Goal: Transaction & Acquisition: Purchase product/service

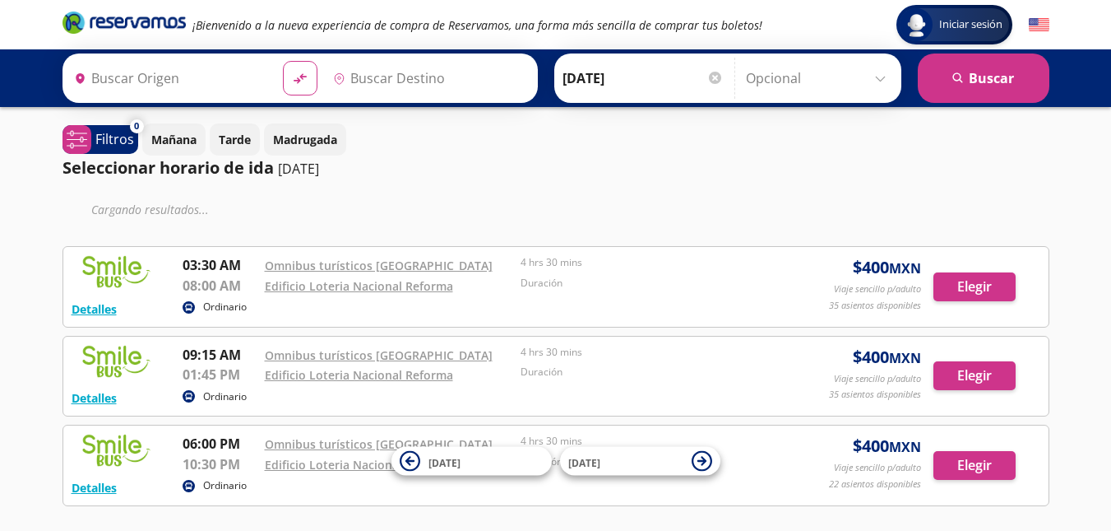
type input "[PERSON_NAME], [GEOGRAPHIC_DATA]"
type input "[GEOGRAPHIC_DATA], [GEOGRAPHIC_DATA]"
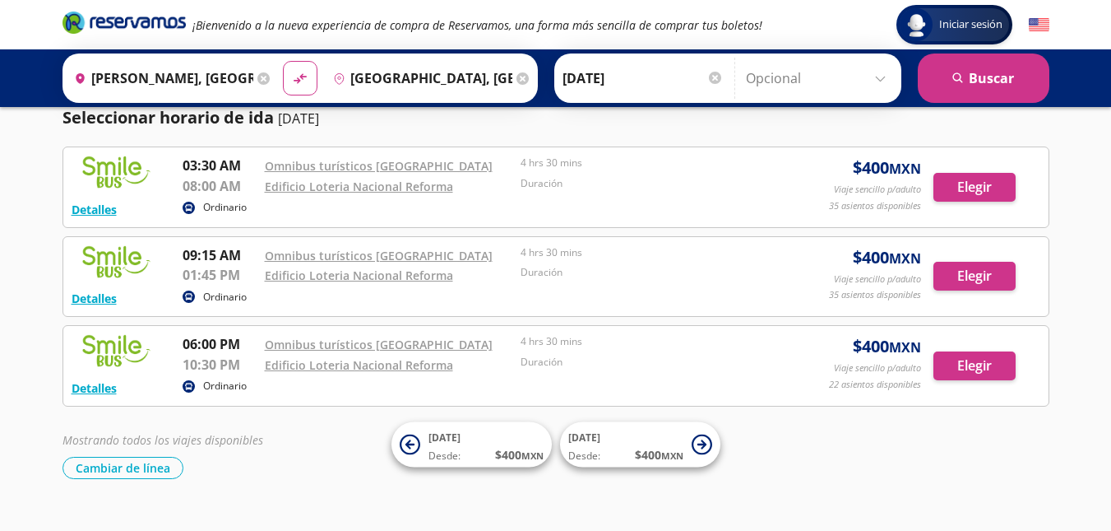
scroll to position [54, 0]
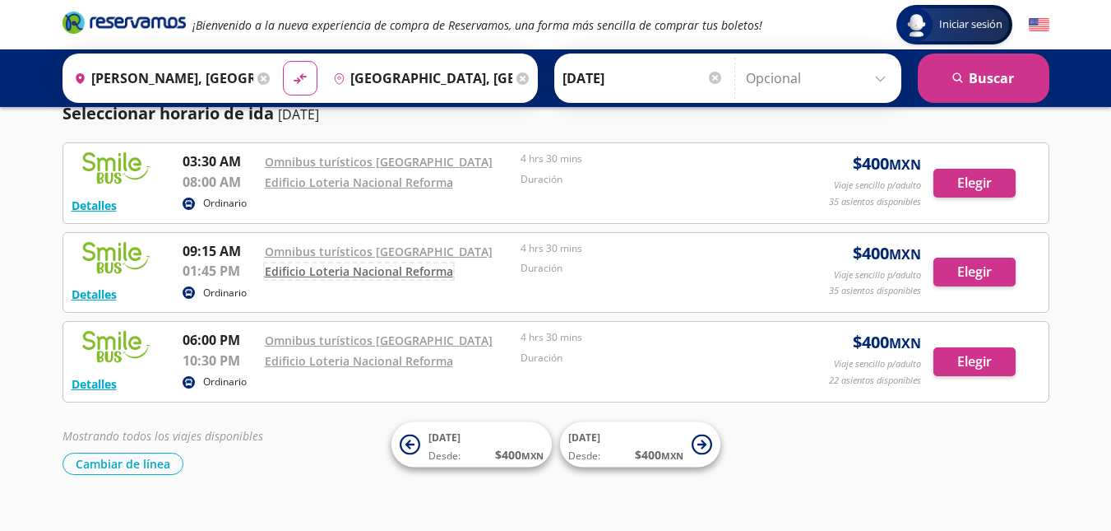
click at [395, 274] on link "Edificio Loteria Nacional Reforma" at bounding box center [359, 271] width 188 height 16
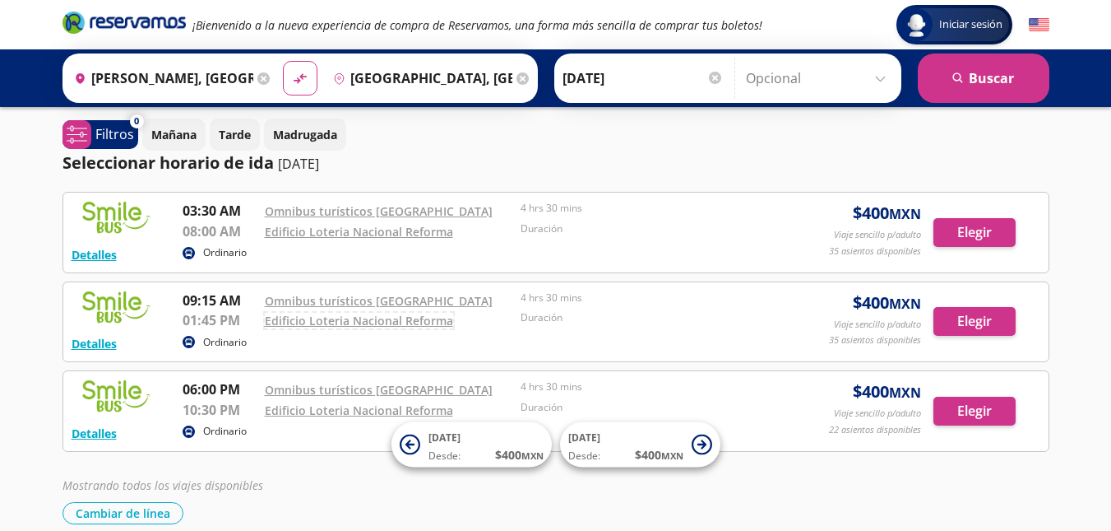
scroll to position [3, 0]
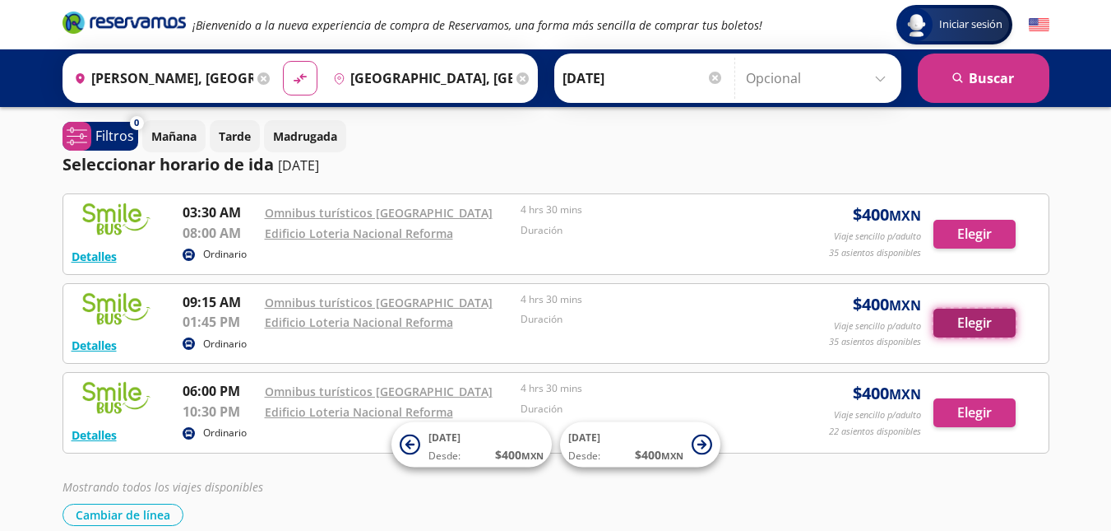
click at [997, 318] on button "Elegir" at bounding box center [975, 323] width 82 height 29
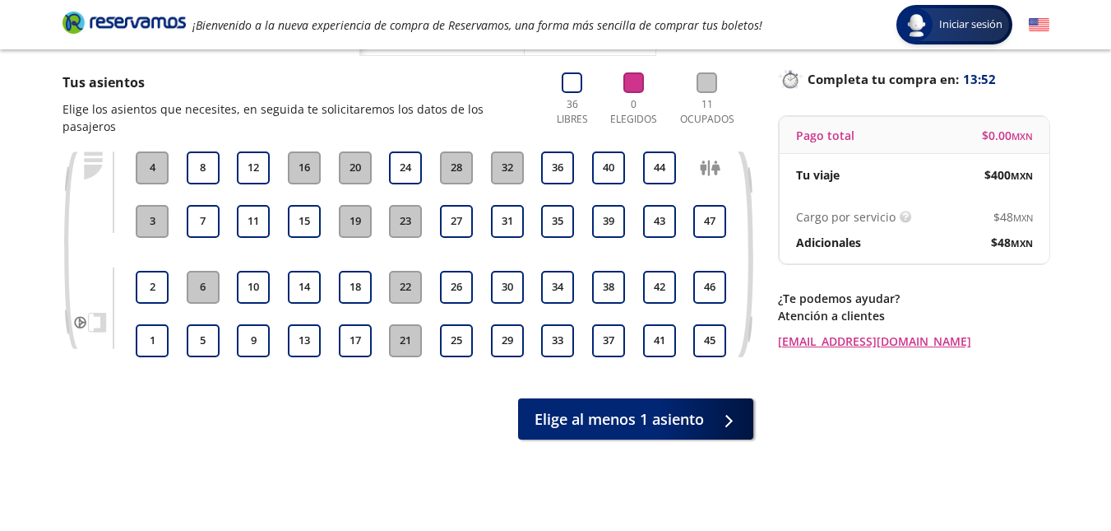
scroll to position [104, 0]
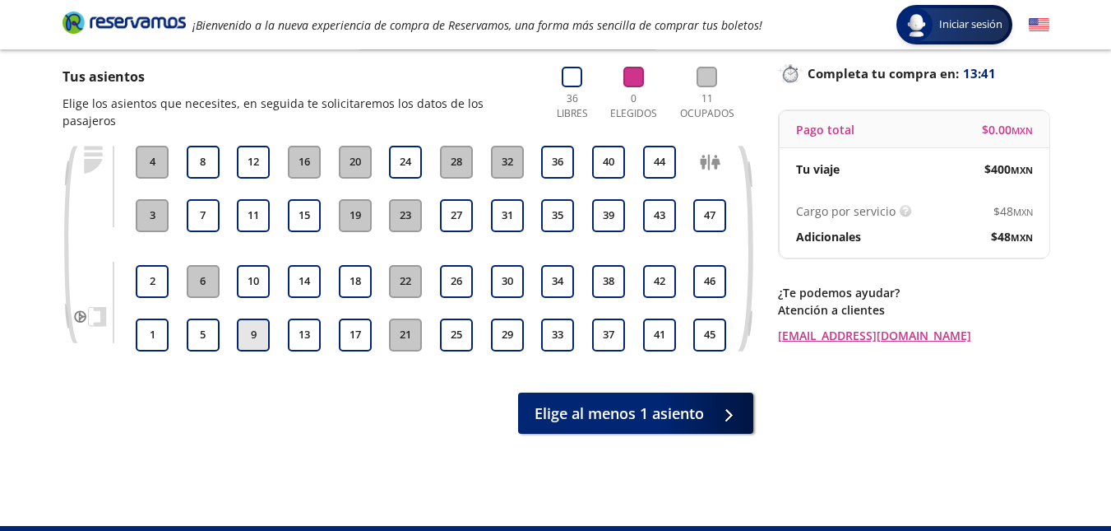
click at [249, 318] on button "9" at bounding box center [253, 334] width 33 height 33
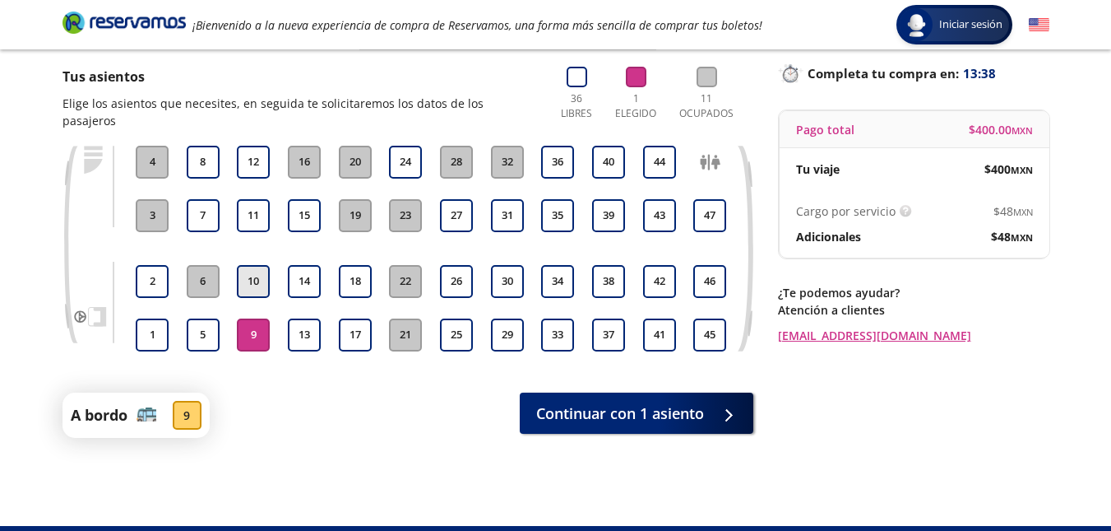
click at [252, 269] on button "10" at bounding box center [253, 281] width 33 height 33
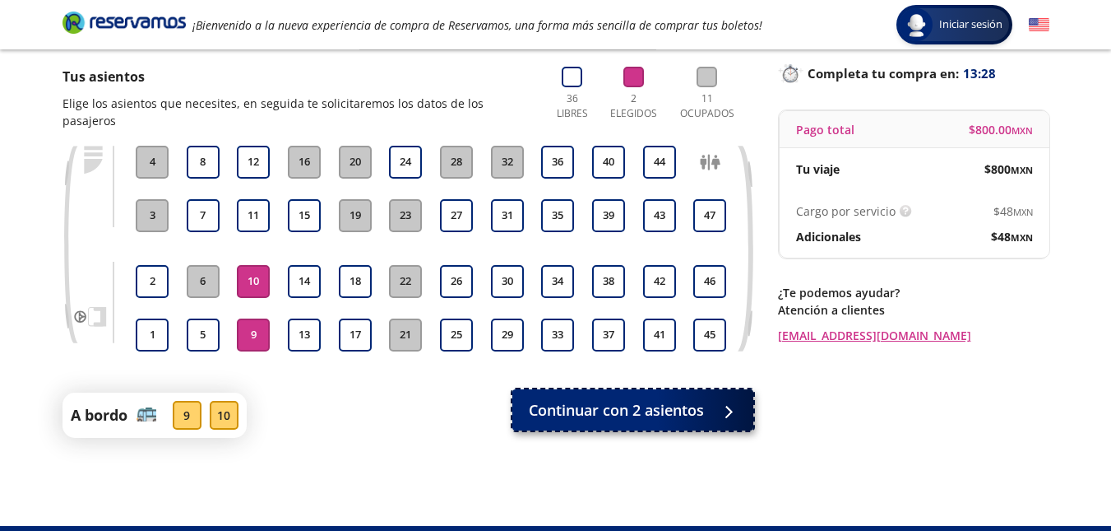
click at [642, 399] on span "Continuar con 2 asientos" at bounding box center [616, 410] width 175 height 22
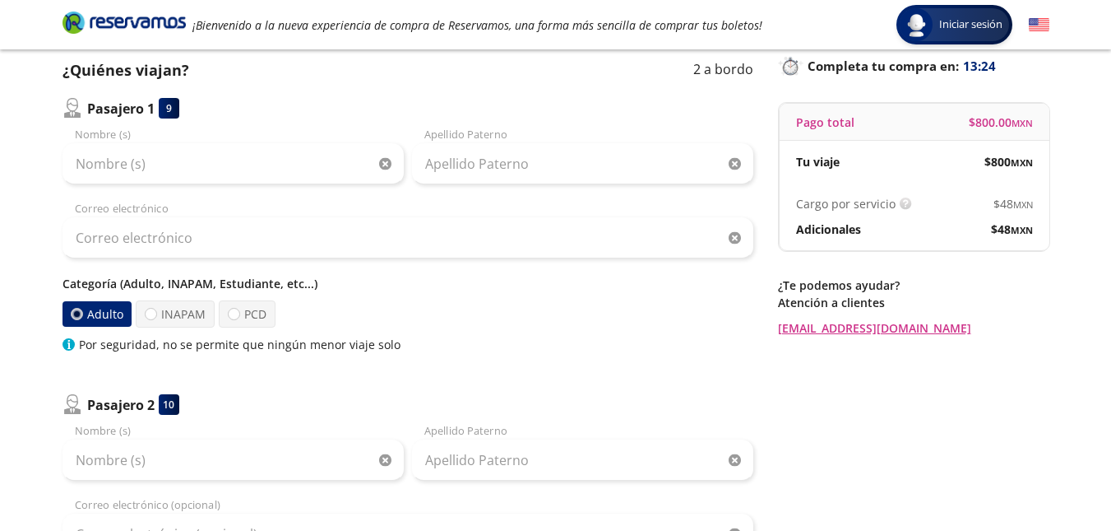
scroll to position [114, 0]
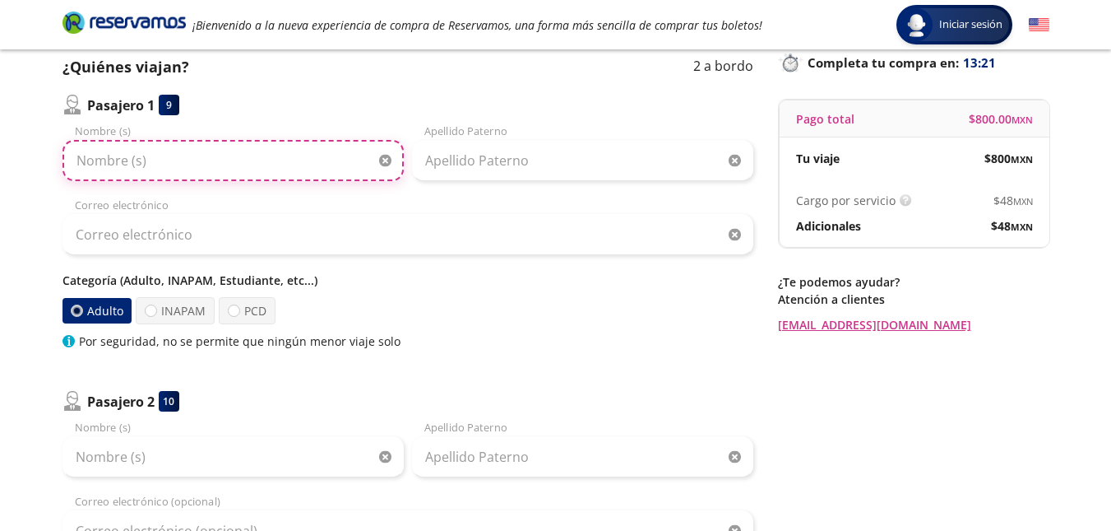
click at [258, 165] on input "Nombre (s)" at bounding box center [233, 160] width 341 height 41
click at [76, 161] on input "zury sarai guevara arcos" at bounding box center [233, 160] width 341 height 41
click at [147, 157] on input "Zury Sarai Guevara Arcos" at bounding box center [233, 160] width 341 height 41
type input "Zury Sarai Arcos"
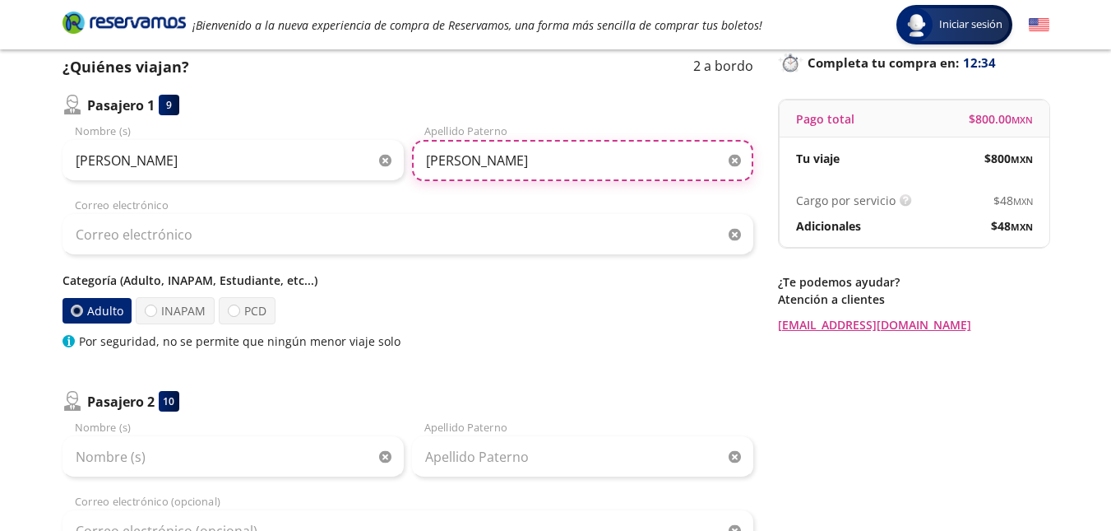
type input "Guevara"
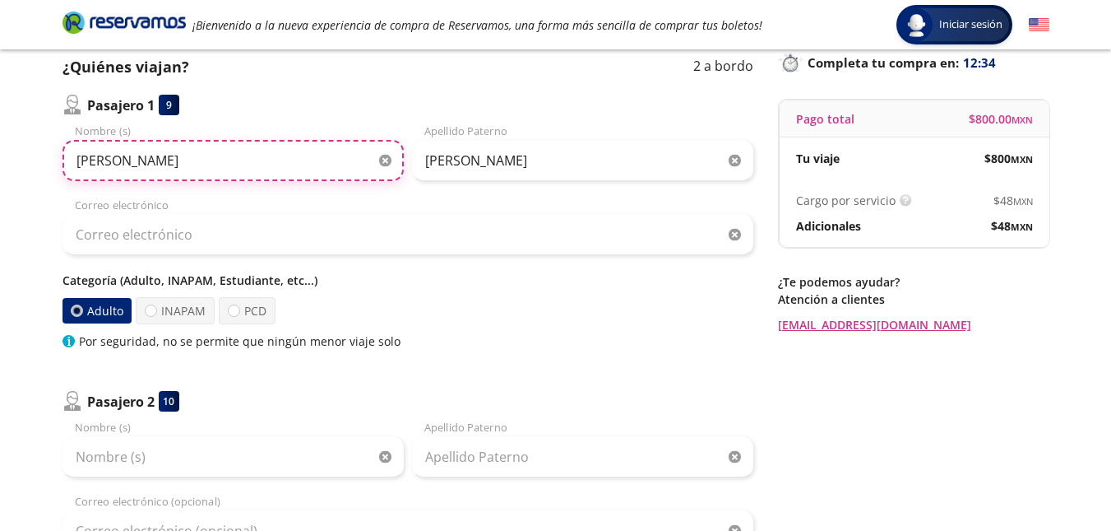
click at [164, 160] on input "Zury Sarai Arcos" at bounding box center [233, 160] width 341 height 41
type input "Zury Sarai"
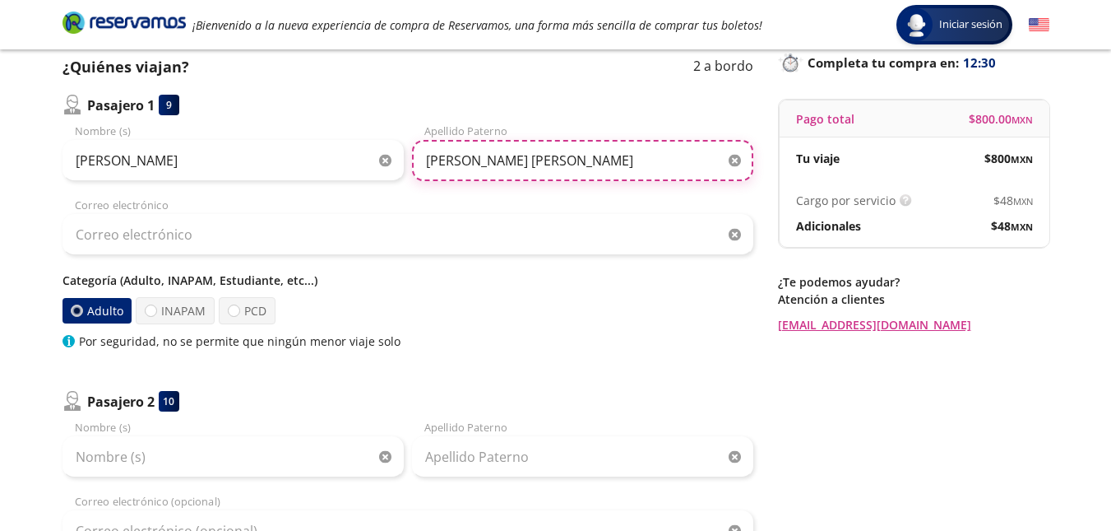
type input "Guevara Arcos"
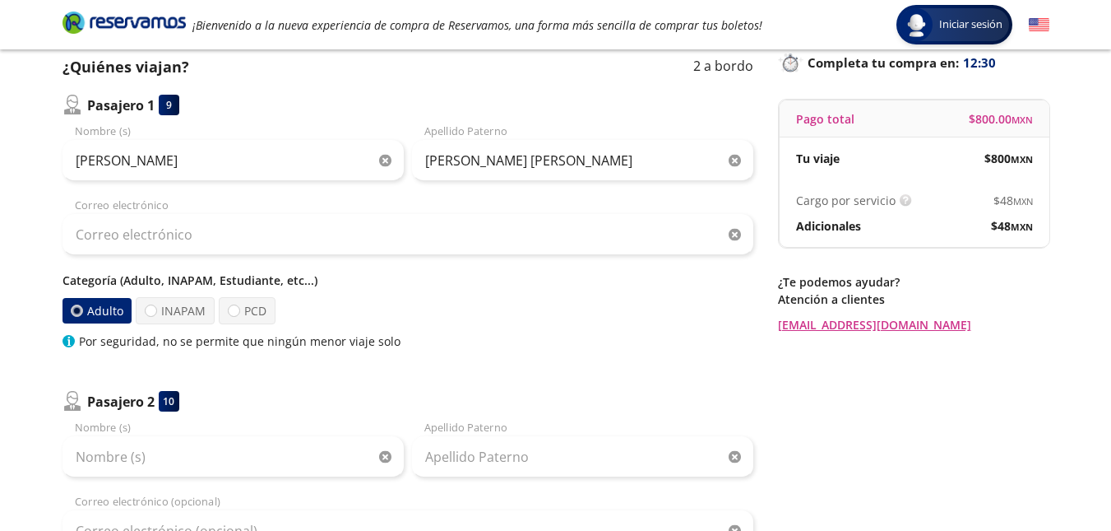
click at [566, 213] on div "Correo electrónico" at bounding box center [408, 226] width 691 height 58
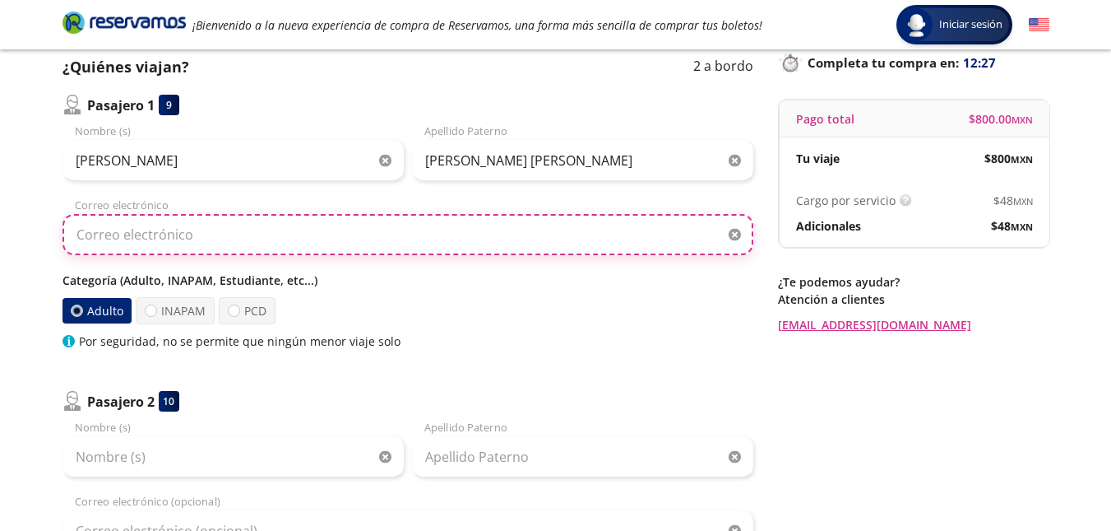
click at [504, 246] on input "Correo electrónico" at bounding box center [408, 234] width 691 height 41
type input "sarly1888@gmail.com"
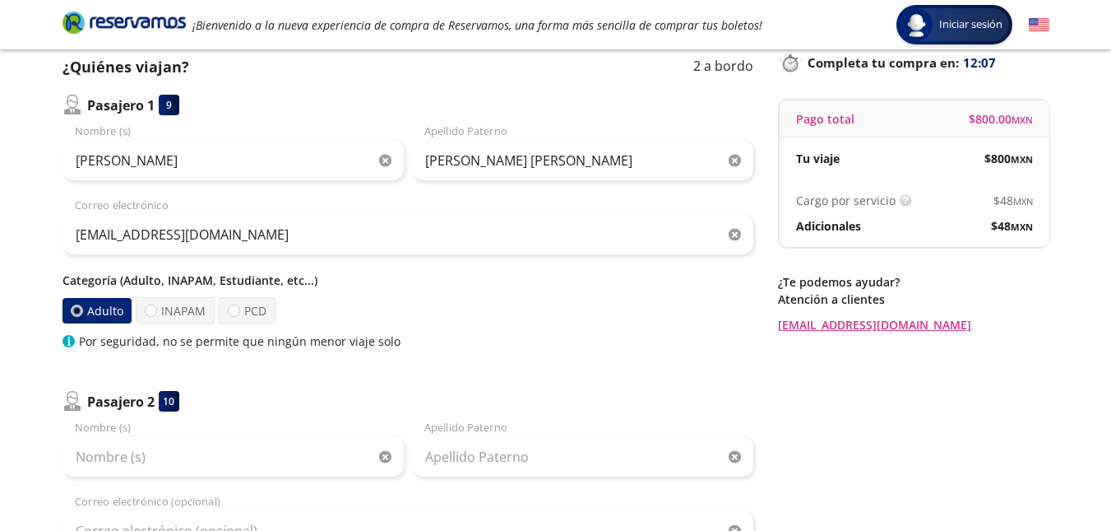
click at [608, 276] on p "Categoría (Adulto, INAPAM, Estudiante, etc...)" at bounding box center [408, 279] width 691 height 17
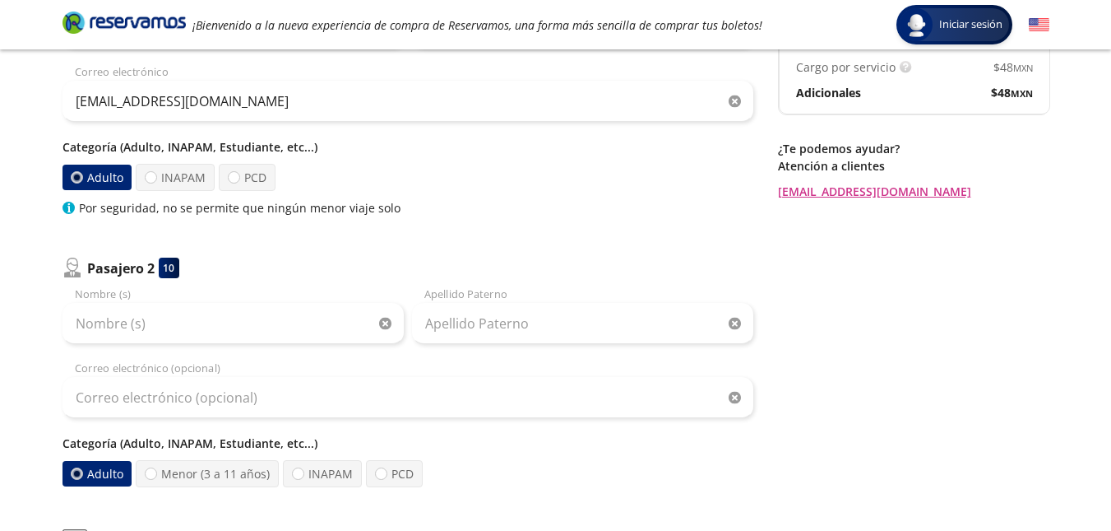
scroll to position [249, 0]
click at [74, 174] on div at bounding box center [77, 176] width 6 height 6
click at [74, 174] on input "Adulto" at bounding box center [76, 175] width 11 height 11
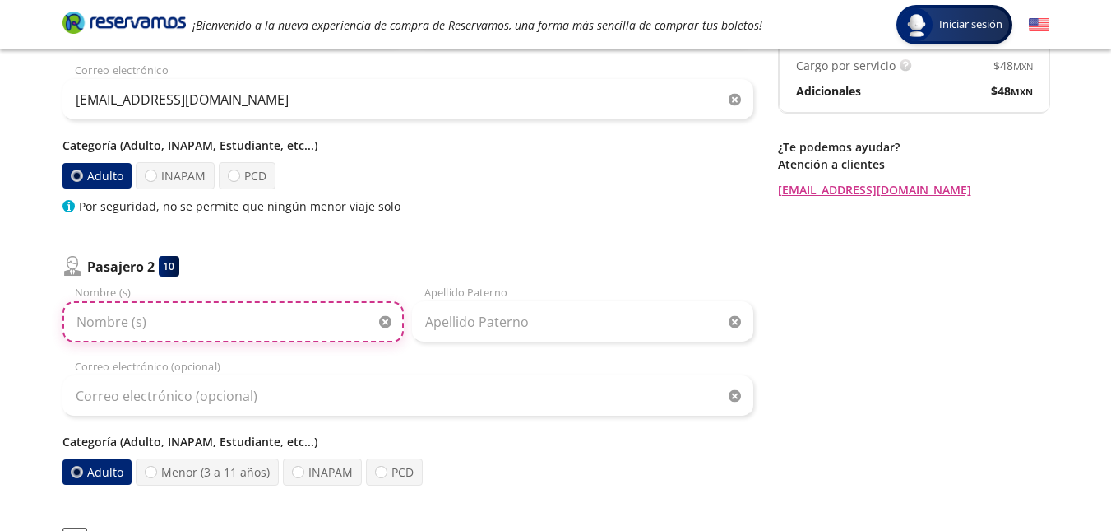
click at [151, 330] on input "Nombre (s)" at bounding box center [233, 321] width 341 height 41
type input "i"
type input "Ines"
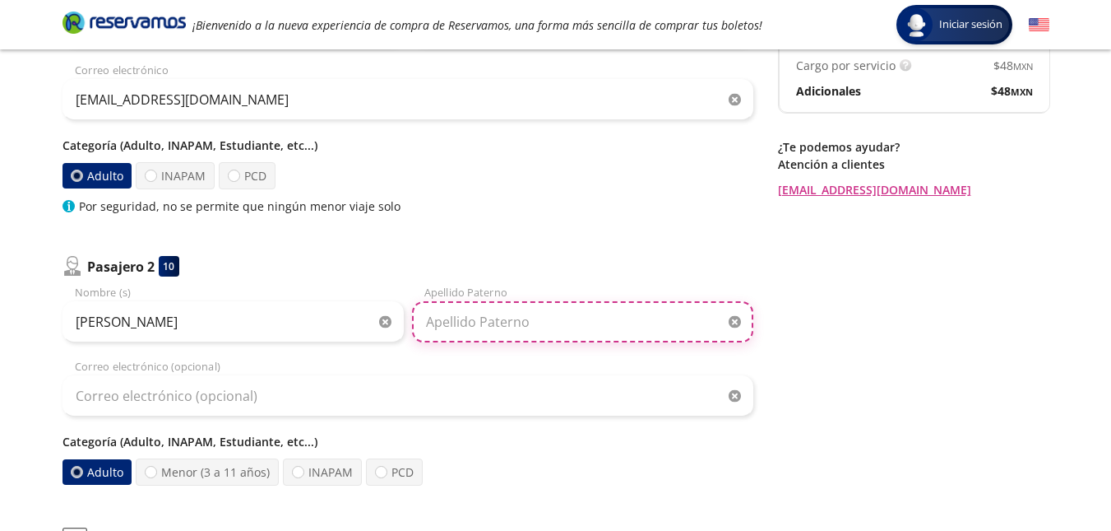
click at [473, 320] on input "Apellido Paterno" at bounding box center [582, 321] width 341 height 41
type input "Arcos Duran"
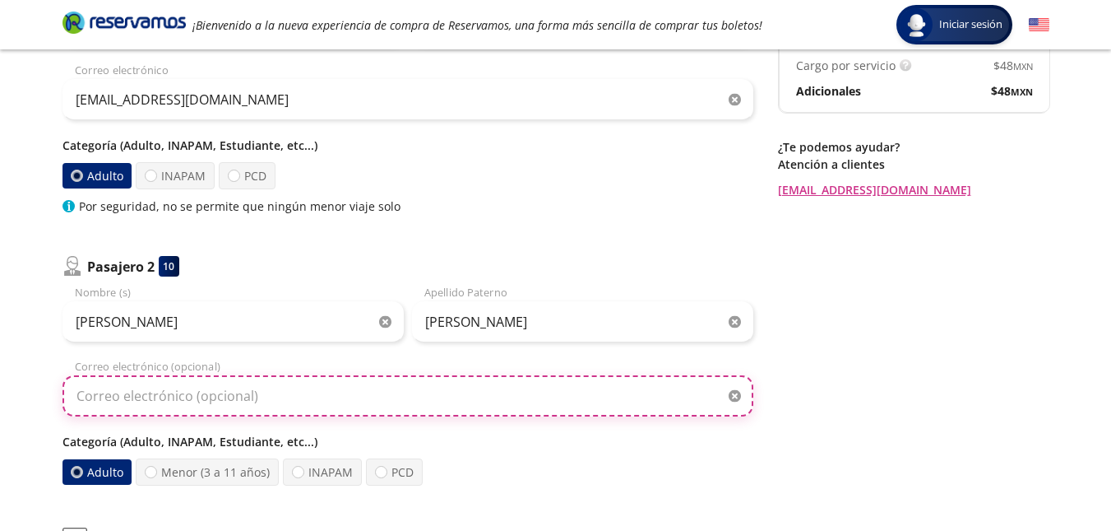
click at [349, 393] on input "Correo electrónico (opcional)" at bounding box center [408, 395] width 691 height 41
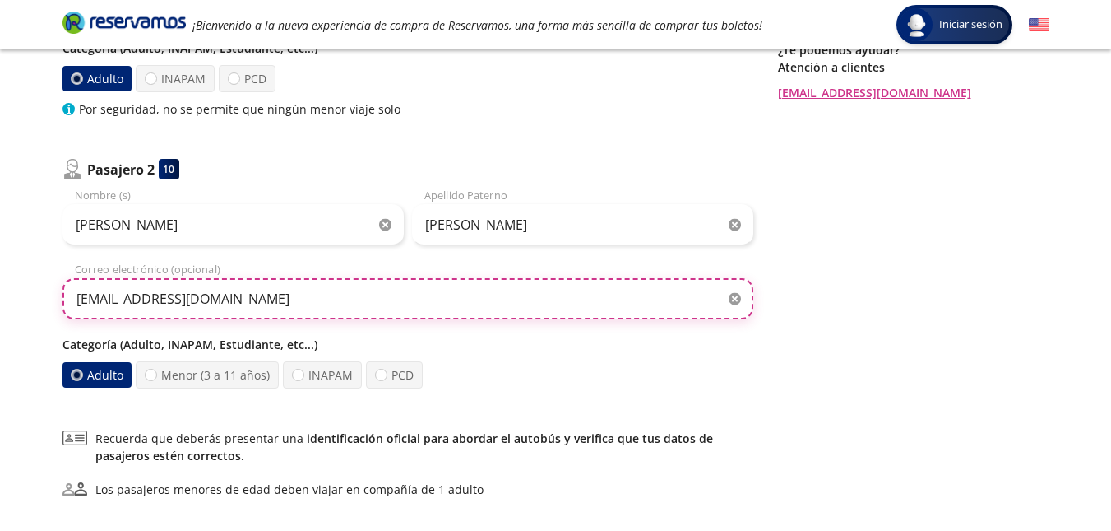
scroll to position [355, 0]
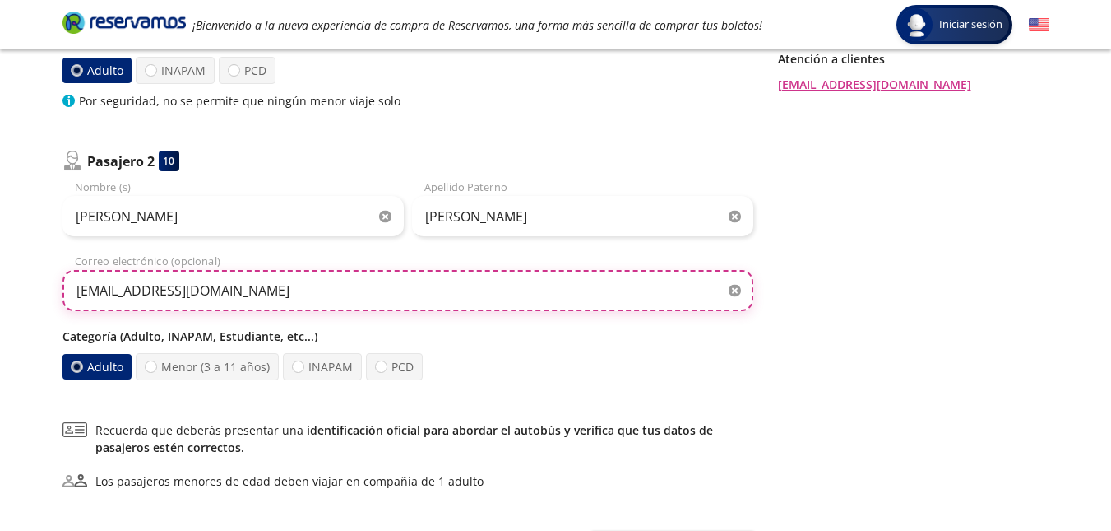
type input "sarly1888@gmail.com"
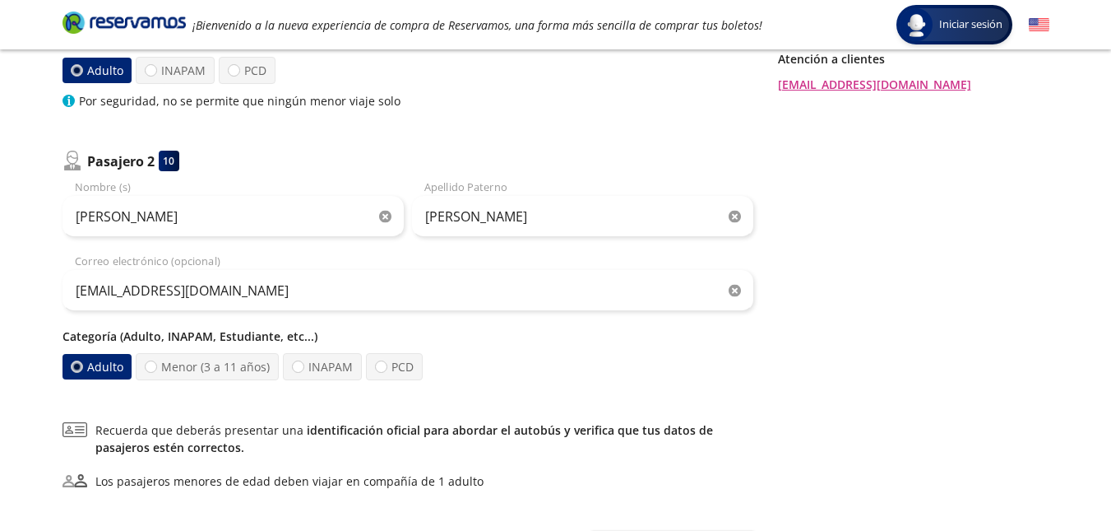
click at [522, 339] on p "Categoría (Adulto, INAPAM, Estudiante, etc...)" at bounding box center [408, 335] width 691 height 17
click at [332, 370] on label "INAPAM" at bounding box center [322, 366] width 79 height 27
click at [304, 370] on input "INAPAM" at bounding box center [298, 366] width 11 height 11
radio input "true"
radio input "false"
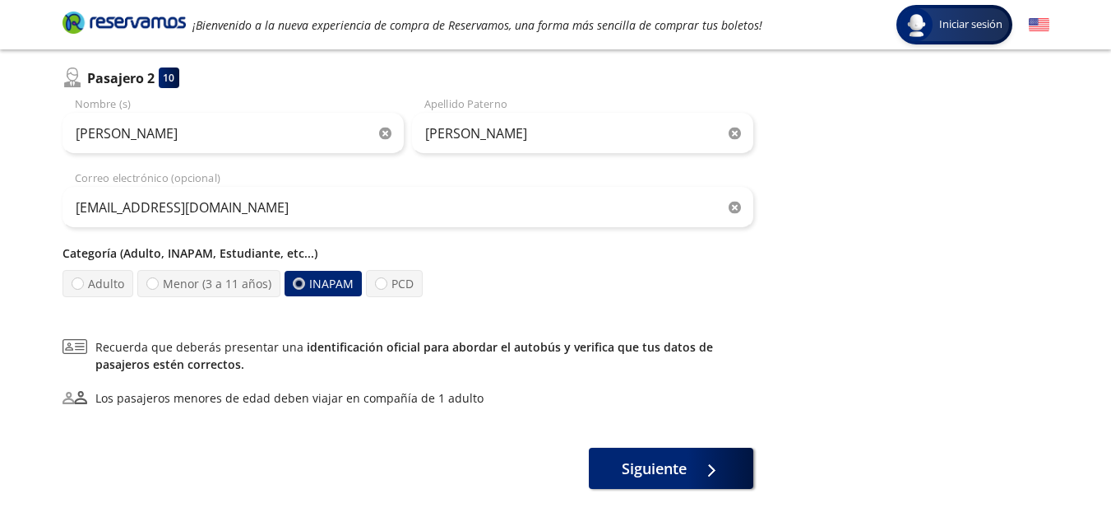
scroll to position [438, 0]
click at [324, 280] on label "INAPAM" at bounding box center [323, 283] width 78 height 26
click at [304, 280] on input "INAPAM" at bounding box center [299, 282] width 11 height 11
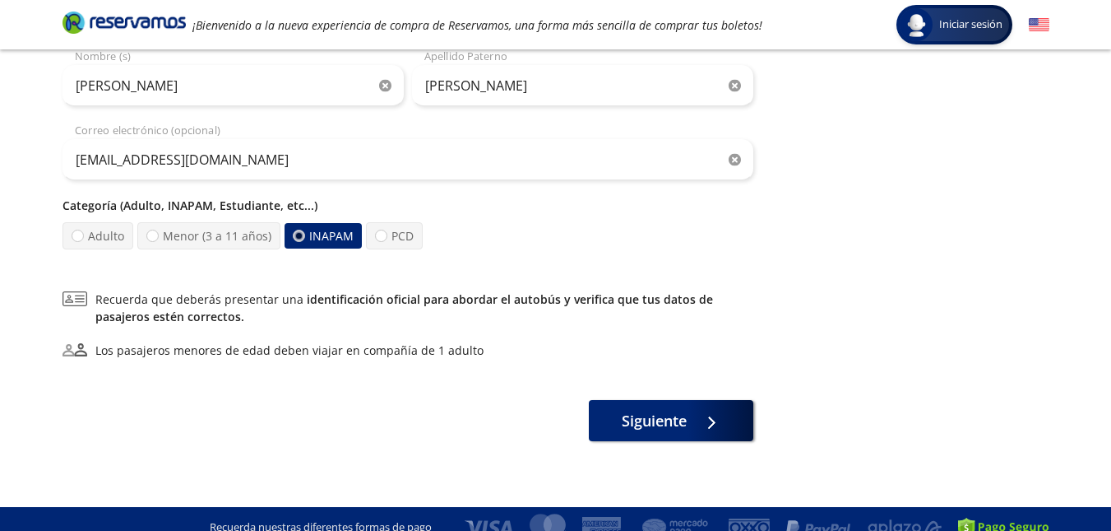
scroll to position [486, 0]
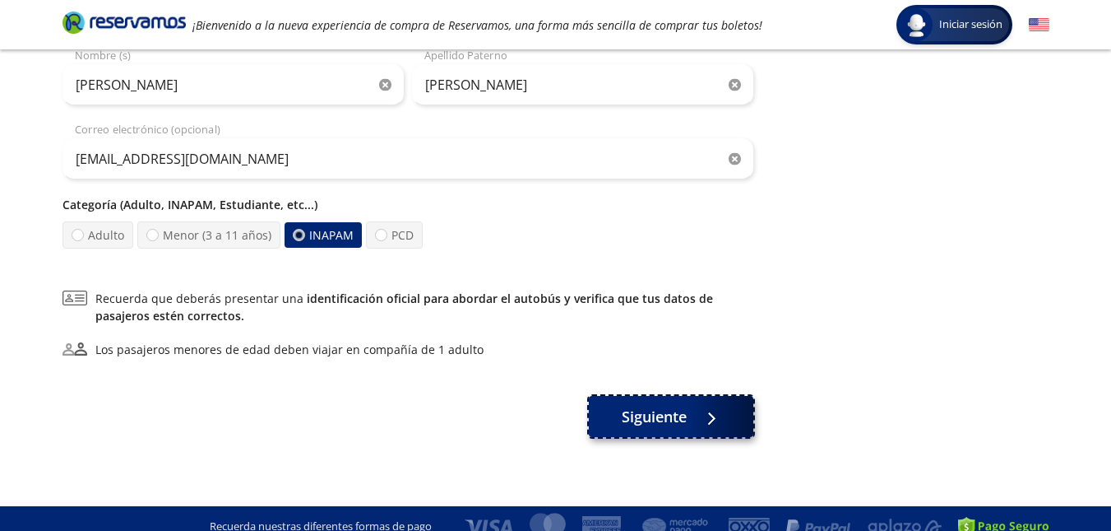
click at [698, 423] on div at bounding box center [707, 416] width 25 height 21
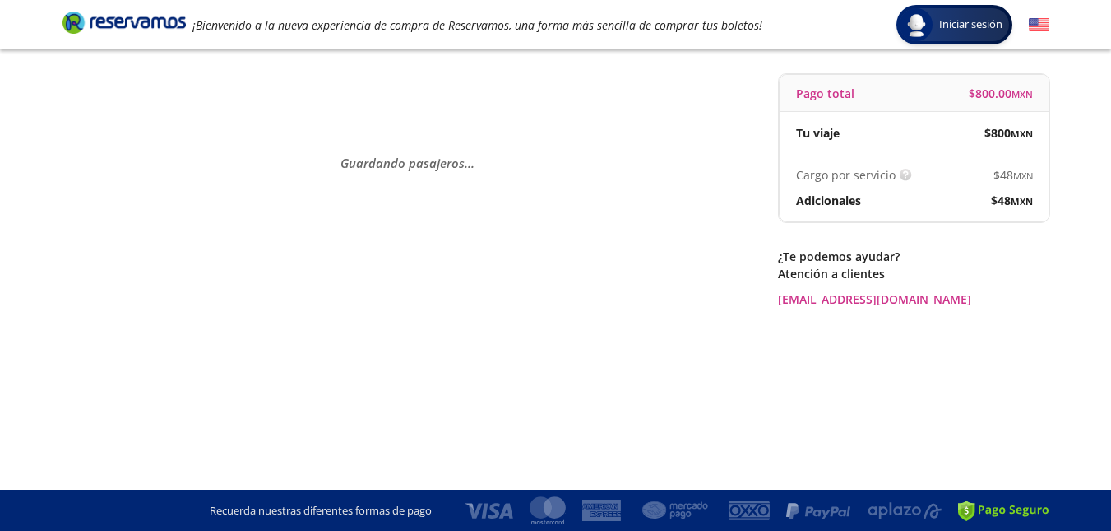
scroll to position [0, 0]
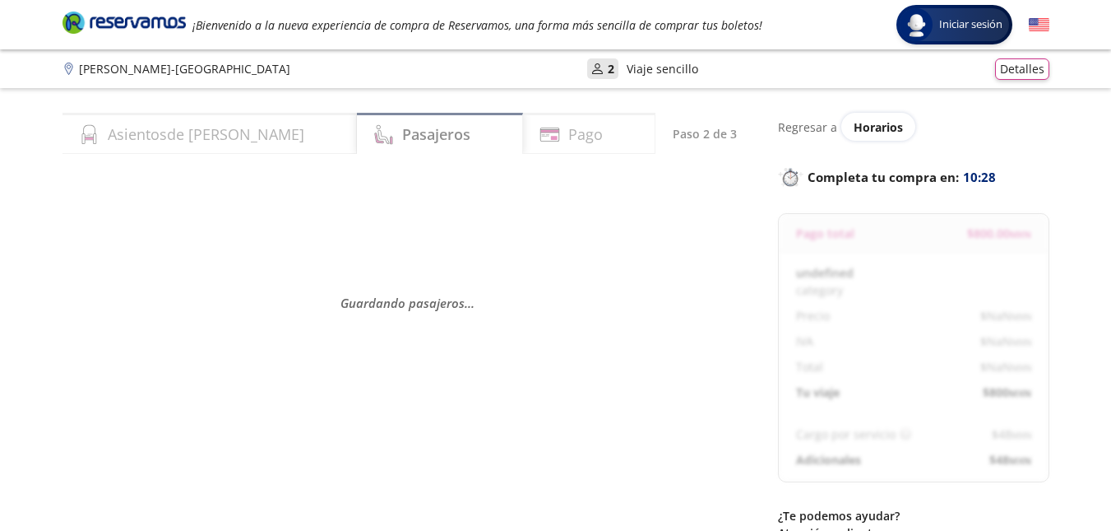
select select "MX"
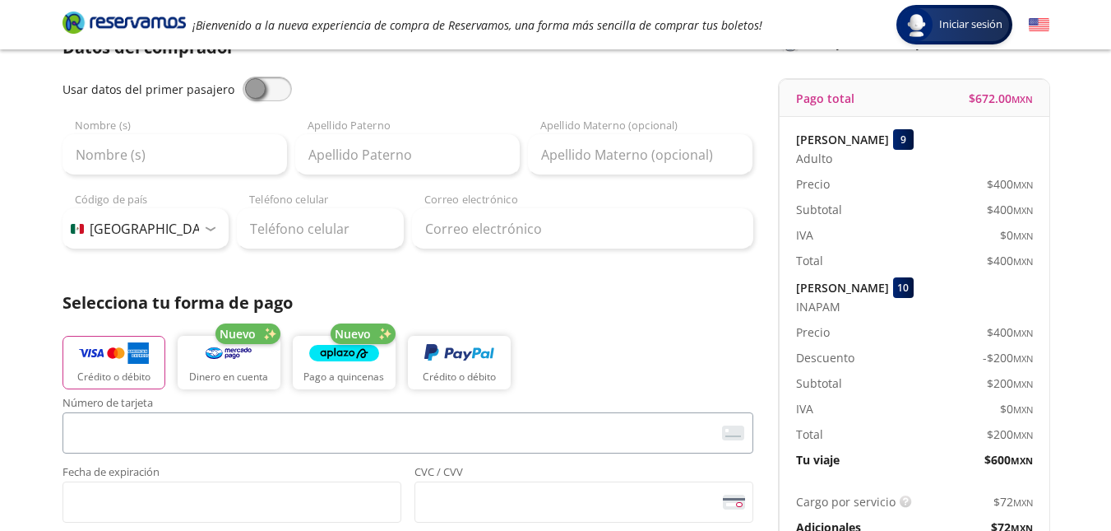
scroll to position [131, 0]
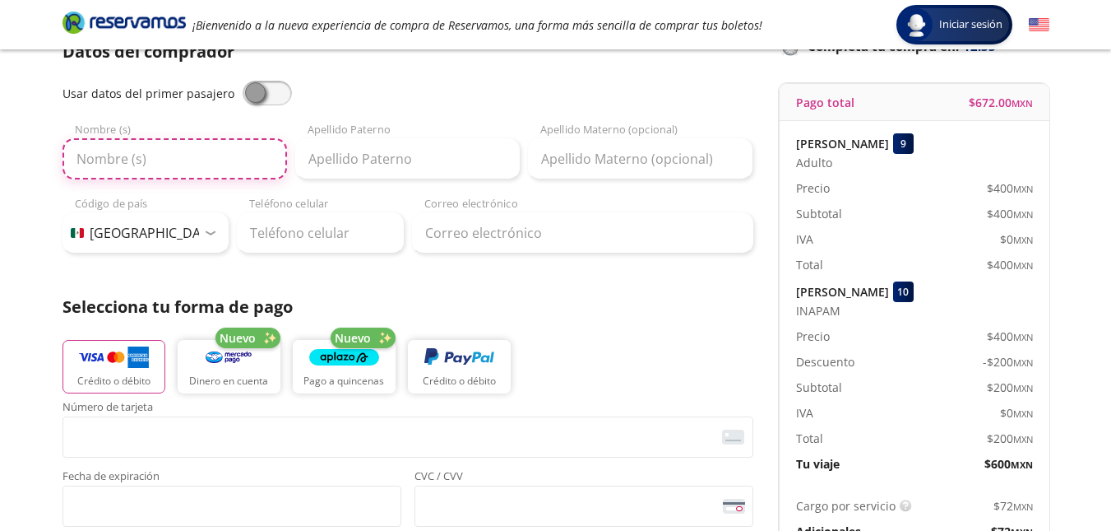
click at [201, 168] on input "Nombre (s)" at bounding box center [175, 158] width 225 height 41
type input "zury sarai"
type input "zury sarai guevara arcos"
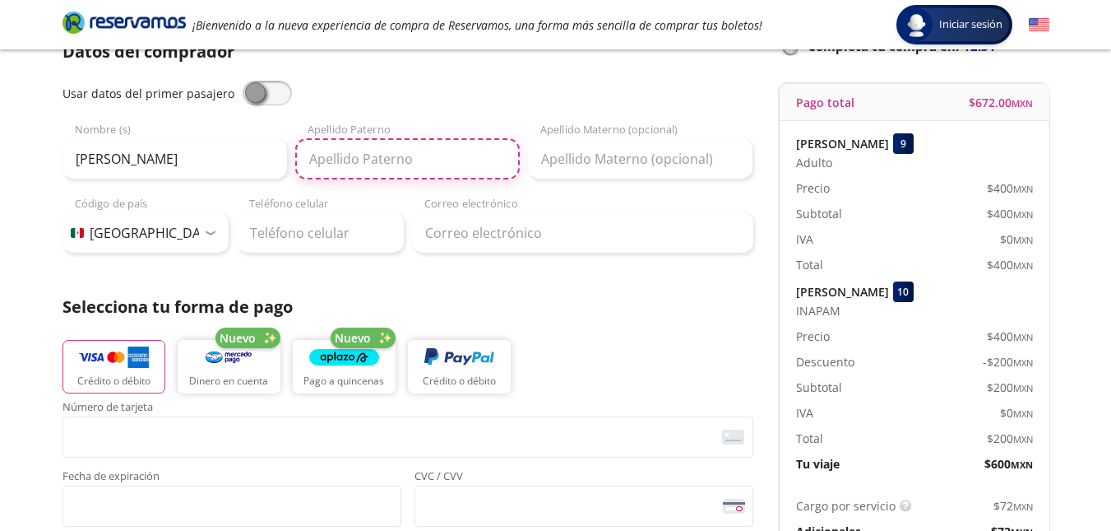
click at [352, 163] on input "Apellido Paterno" at bounding box center [407, 158] width 225 height 41
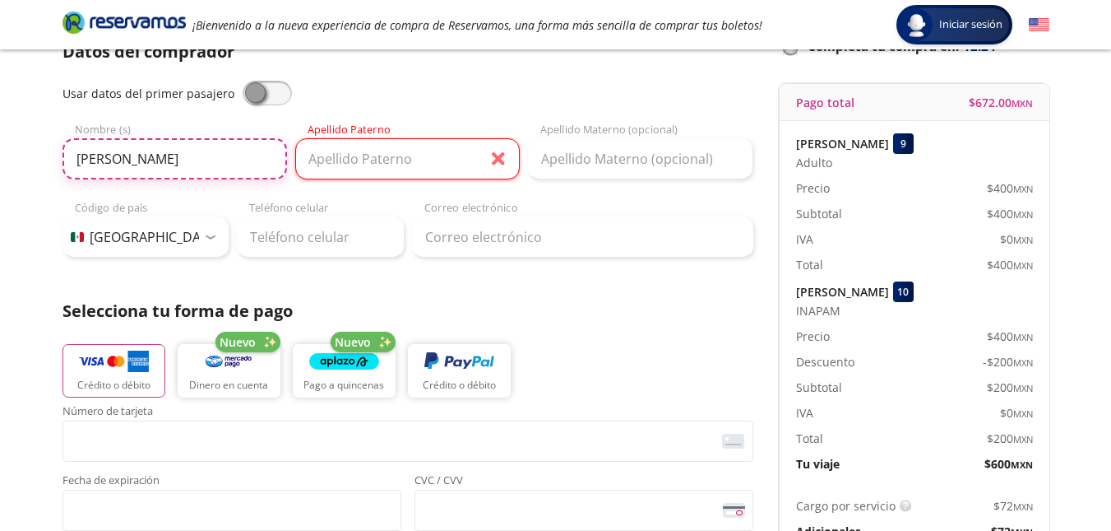
click at [72, 160] on input "zury sarai" at bounding box center [175, 158] width 225 height 41
click at [104, 160] on input "Zury sarai" at bounding box center [175, 158] width 225 height 41
click at [111, 160] on input "Zury sarai" at bounding box center [175, 158] width 225 height 41
type input "Zury Sarai"
click at [374, 154] on input "Apellido Paterno" at bounding box center [407, 158] width 225 height 41
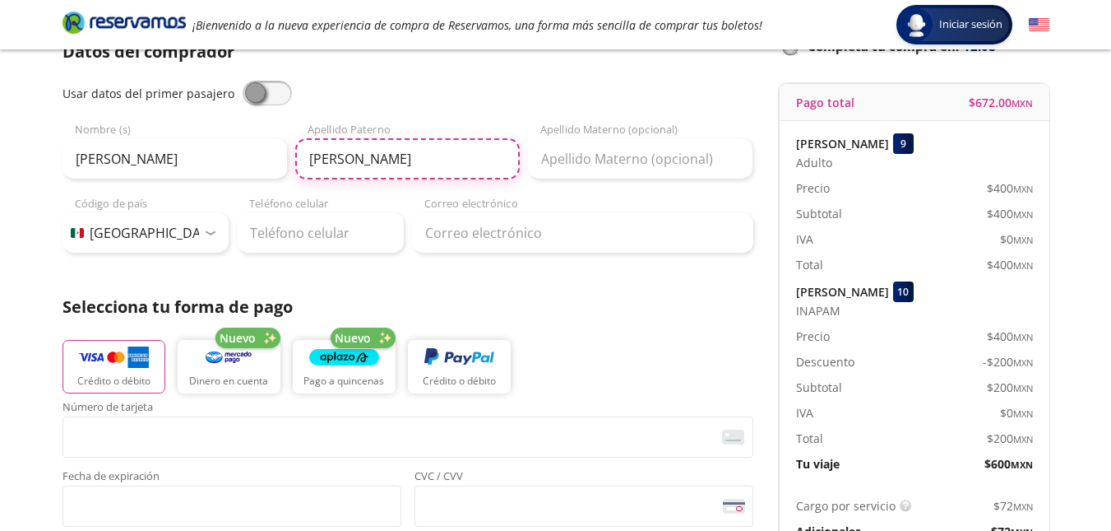
type input "Guevara"
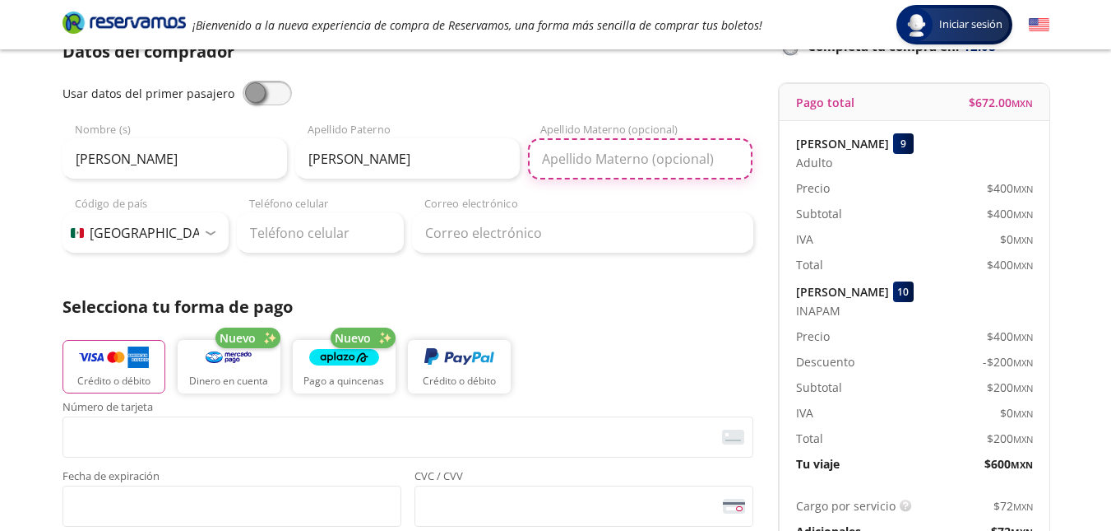
click at [602, 173] on input "Apellido Materno (opcional)" at bounding box center [640, 158] width 225 height 41
type input "Arcos"
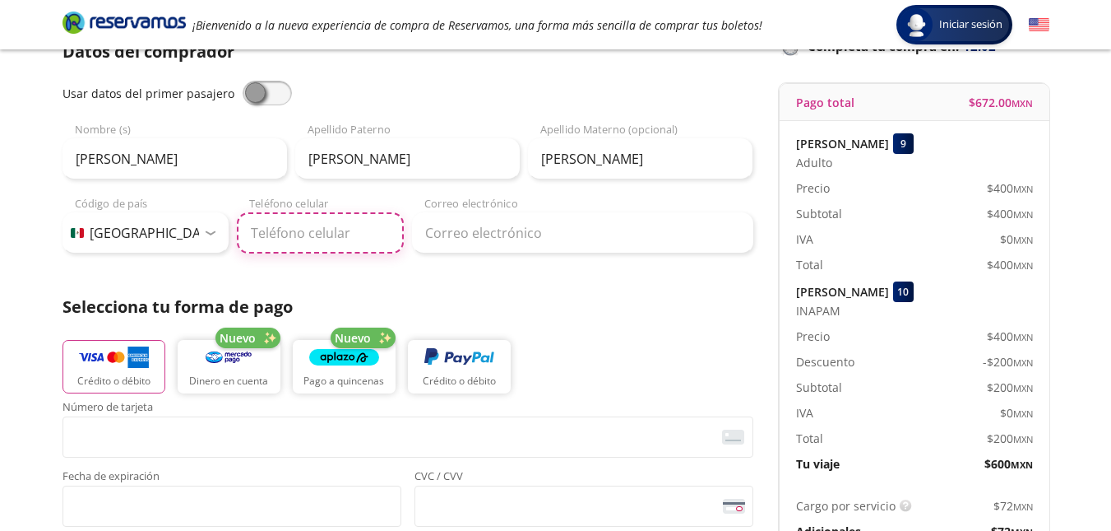
click at [341, 223] on input "Teléfono celular" at bounding box center [320, 232] width 167 height 41
type input "228 161 9842"
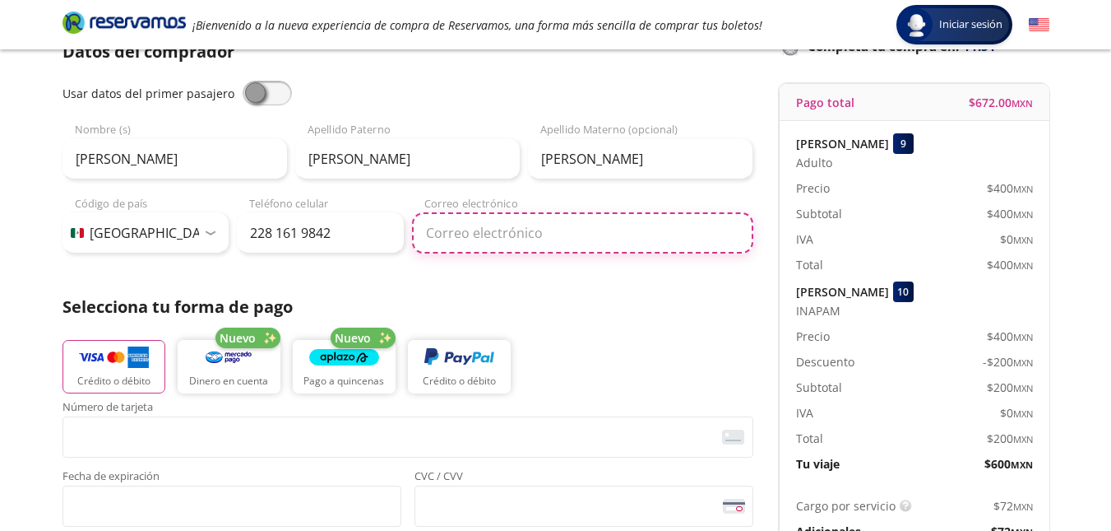
click at [502, 225] on input "Correo electrónico" at bounding box center [582, 232] width 341 height 41
type input "sarly1888@gmail.com"
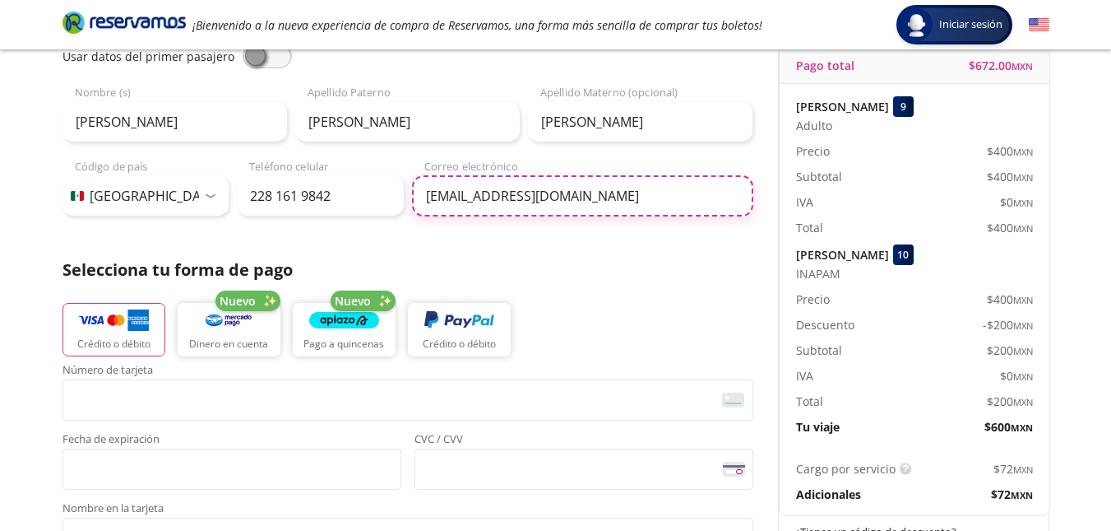
scroll to position [169, 0]
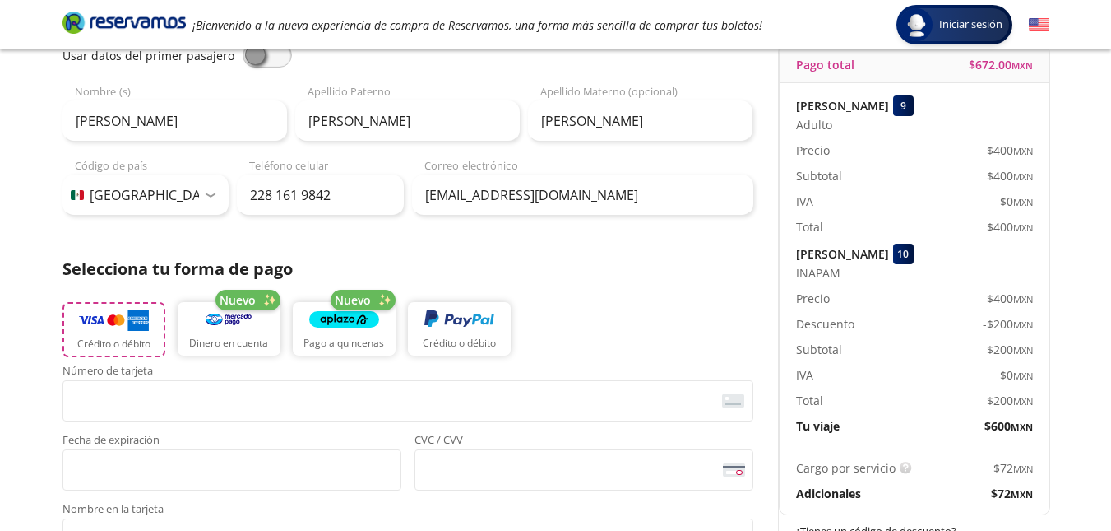
click at [110, 341] on p "Crédito o débito" at bounding box center [113, 343] width 73 height 15
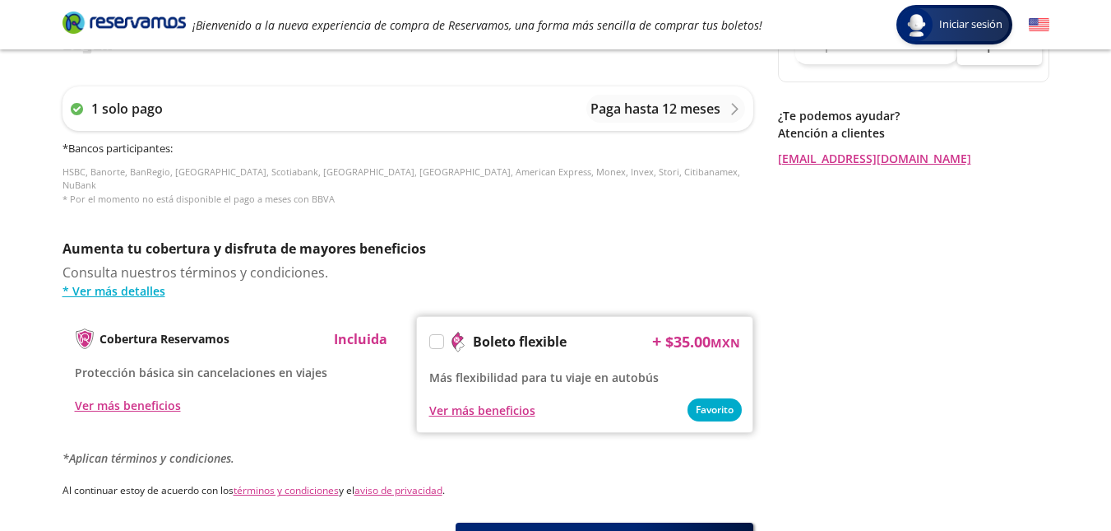
scroll to position [694, 0]
click at [502, 262] on div "Consulta nuestros términos y condiciones. * Ver más detalles" at bounding box center [408, 280] width 691 height 37
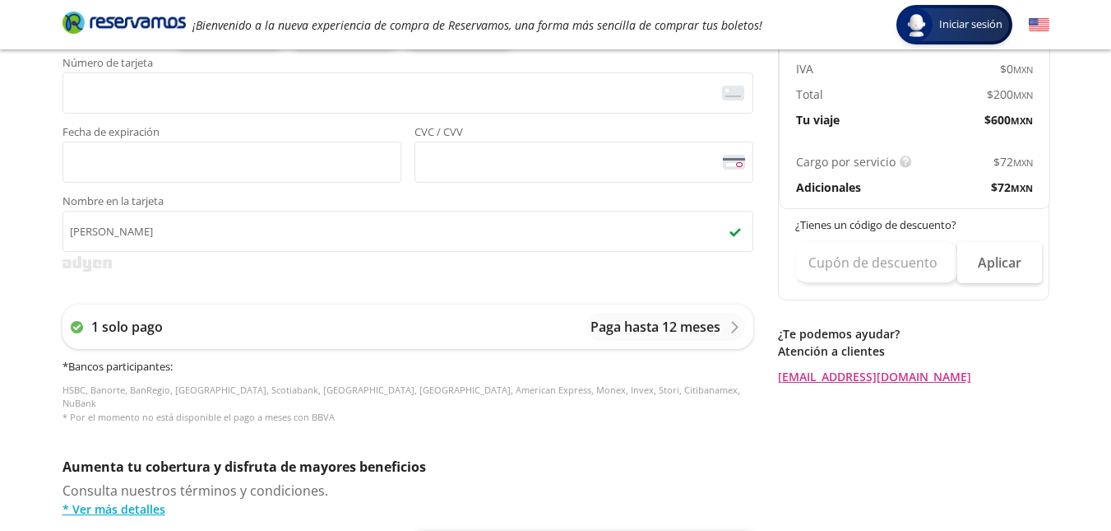
scroll to position [396, 0]
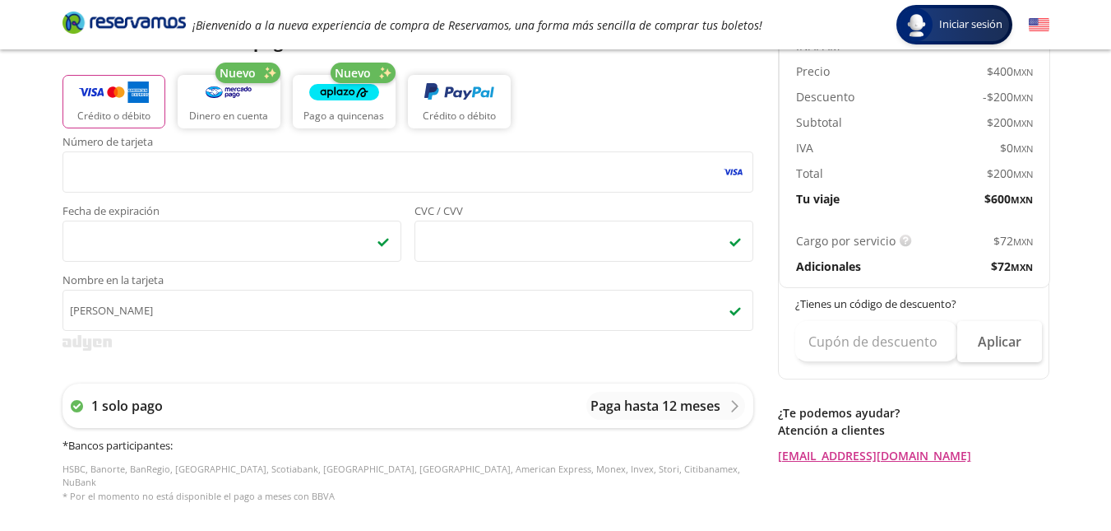
click at [355, 370] on div "1 solo pago Paga hasta 12 meses * Bancos participantes : HSBC, Banorte, BanRegi…" at bounding box center [408, 443] width 691 height 152
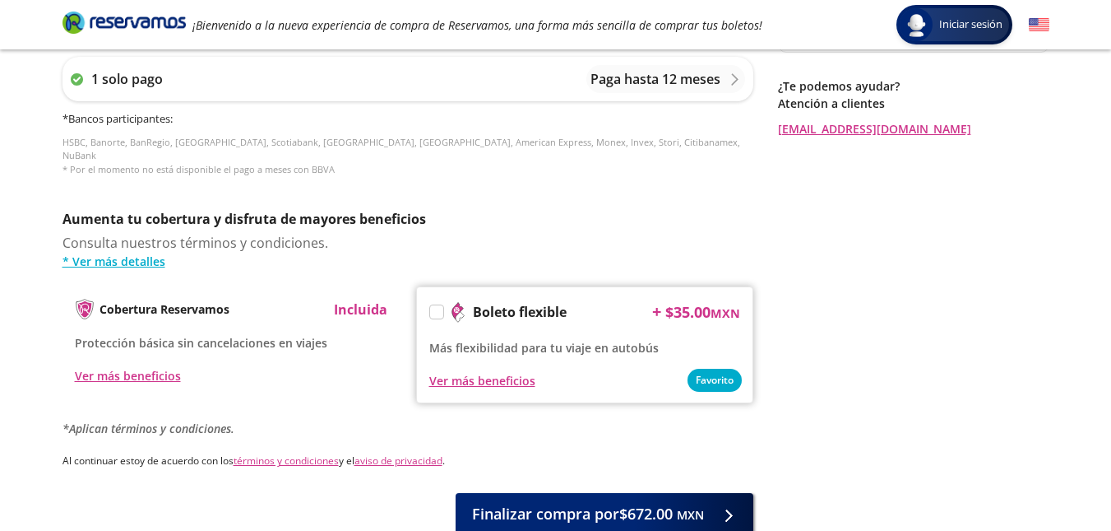
scroll to position [723, 0]
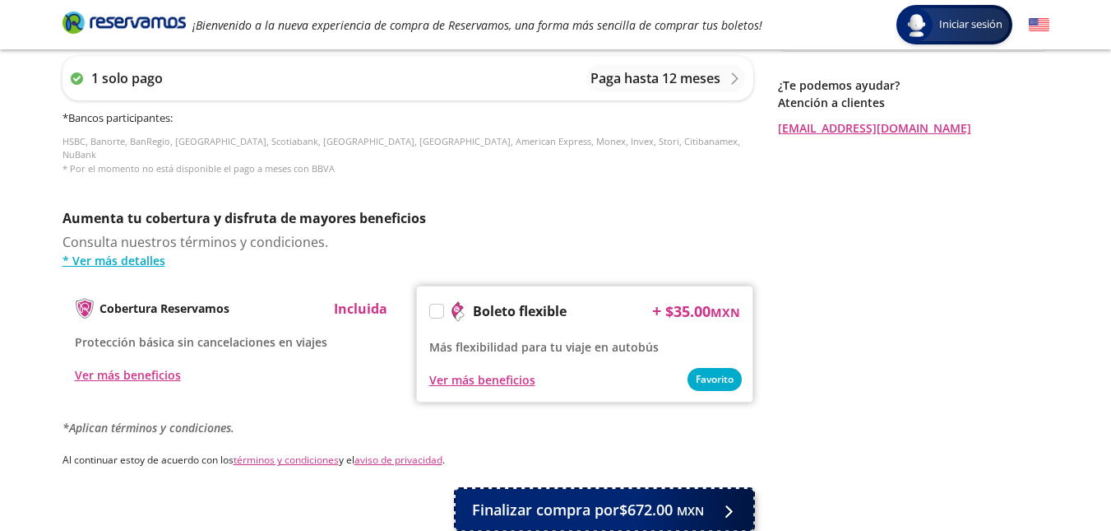
click at [668, 499] on span "Finalizar compra por $672.00 MXN" at bounding box center [588, 510] width 232 height 22
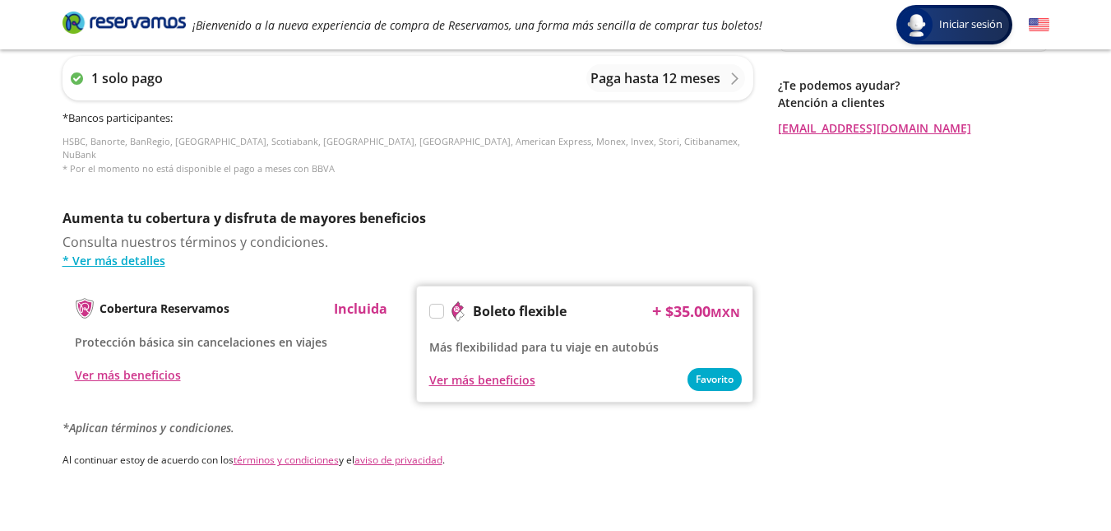
scroll to position [0, 0]
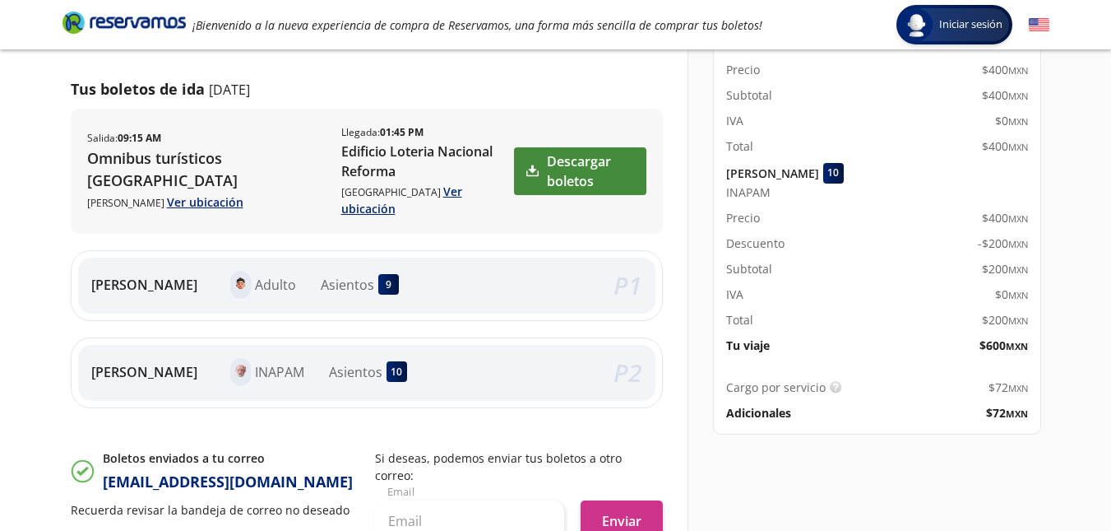
scroll to position [240, 0]
click at [591, 165] on link "Descargar boletos" at bounding box center [580, 172] width 132 height 48
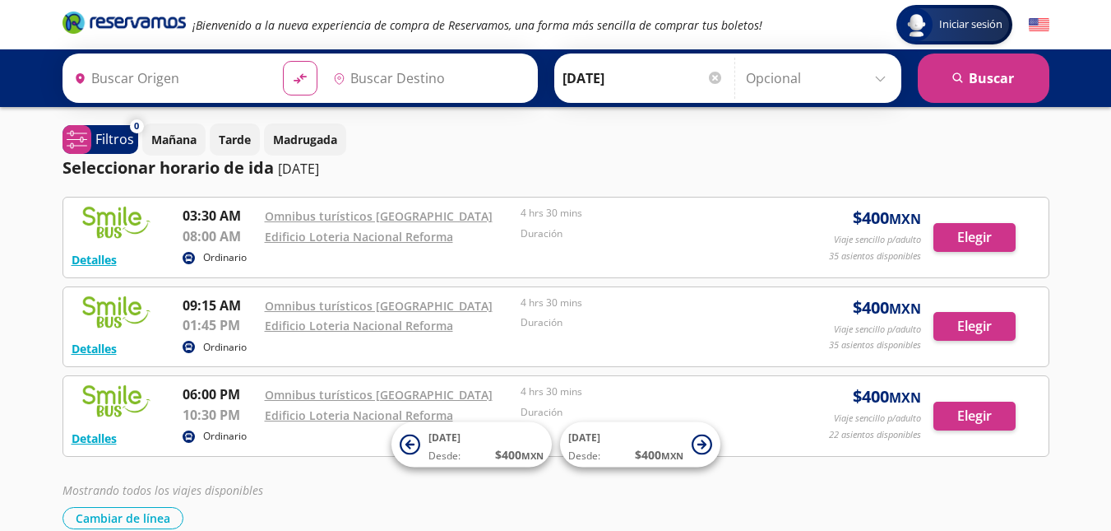
type input "[PERSON_NAME], [GEOGRAPHIC_DATA]"
type input "[GEOGRAPHIC_DATA], [GEOGRAPHIC_DATA]"
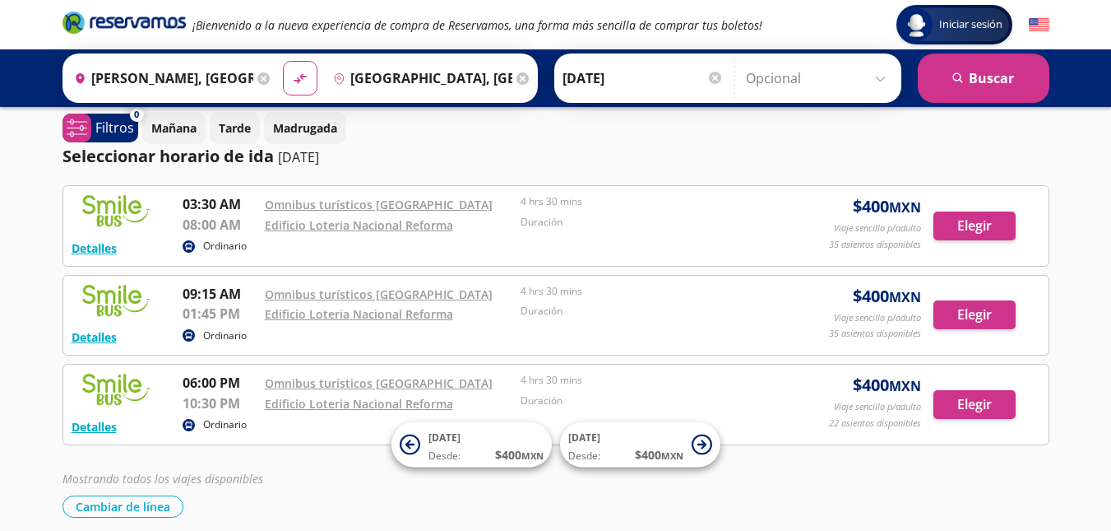
scroll to position [13, 0]
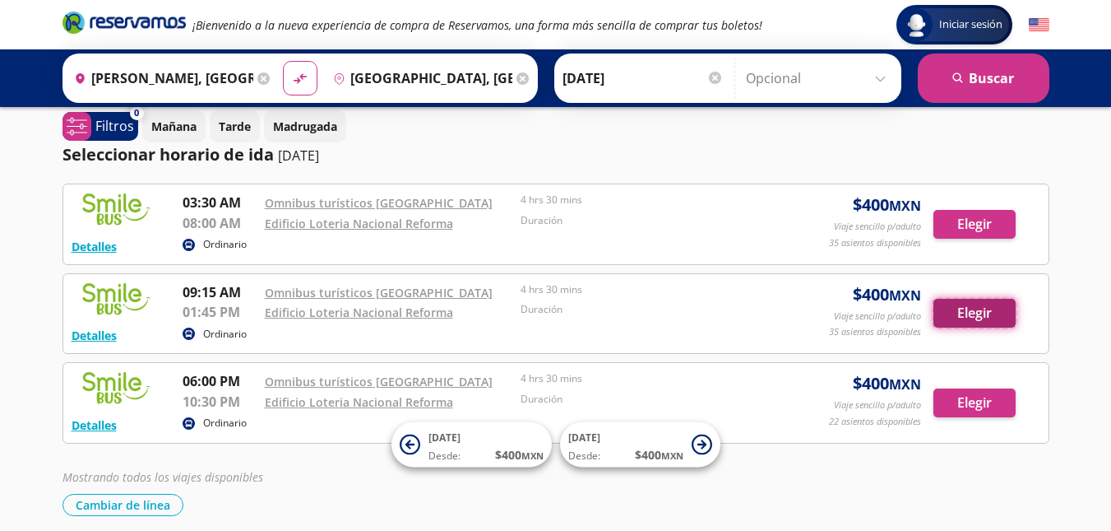
click at [990, 312] on button "Elegir" at bounding box center [975, 313] width 82 height 29
